Goal: Navigation & Orientation: Find specific page/section

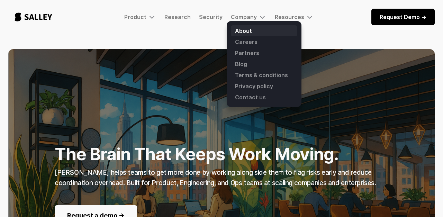
click at [243, 28] on link "About" at bounding box center [264, 30] width 66 height 11
click at [242, 28] on link "About" at bounding box center [264, 30] width 66 height 11
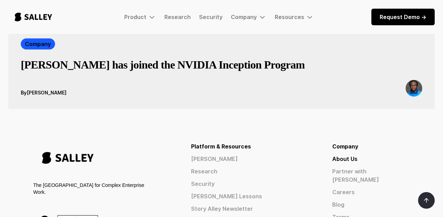
scroll to position [1262, 0]
